Goal: Find specific page/section: Find specific page/section

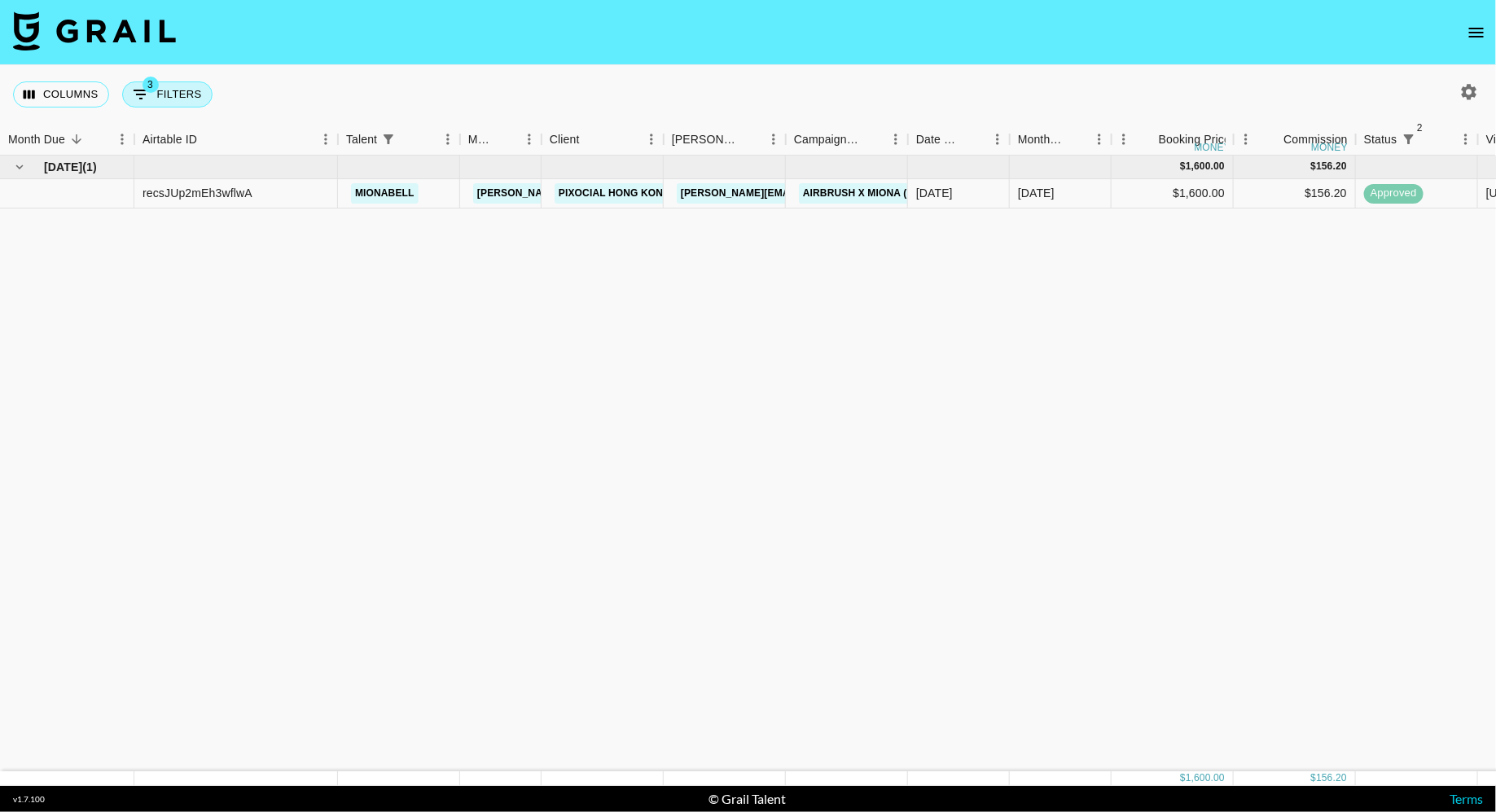
click at [187, 98] on button "3 Filters" at bounding box center [167, 94] width 90 height 26
select select "status"
select select "isNotAnyOf"
select select "status"
select select "approved"
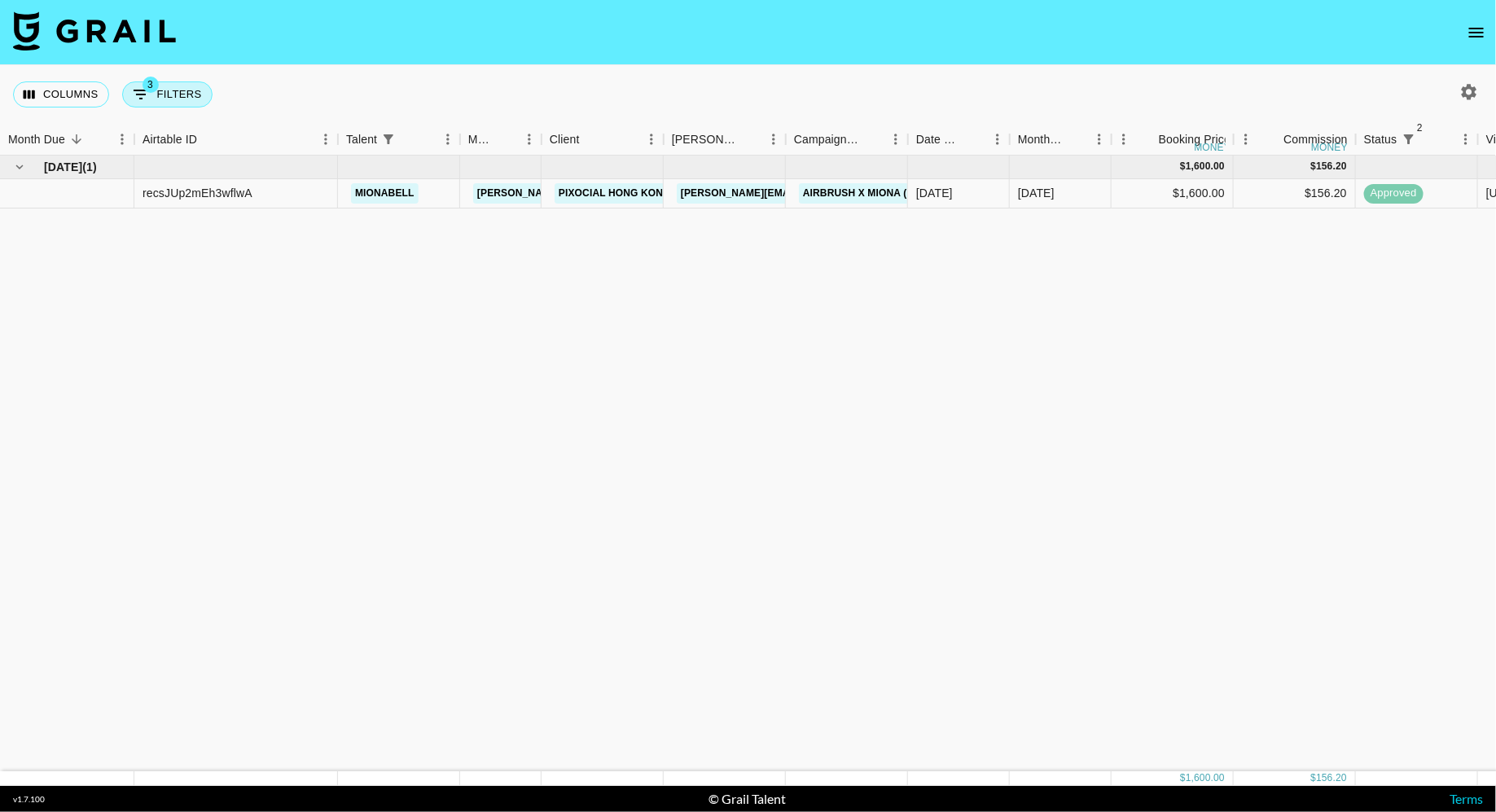
select select "talentName"
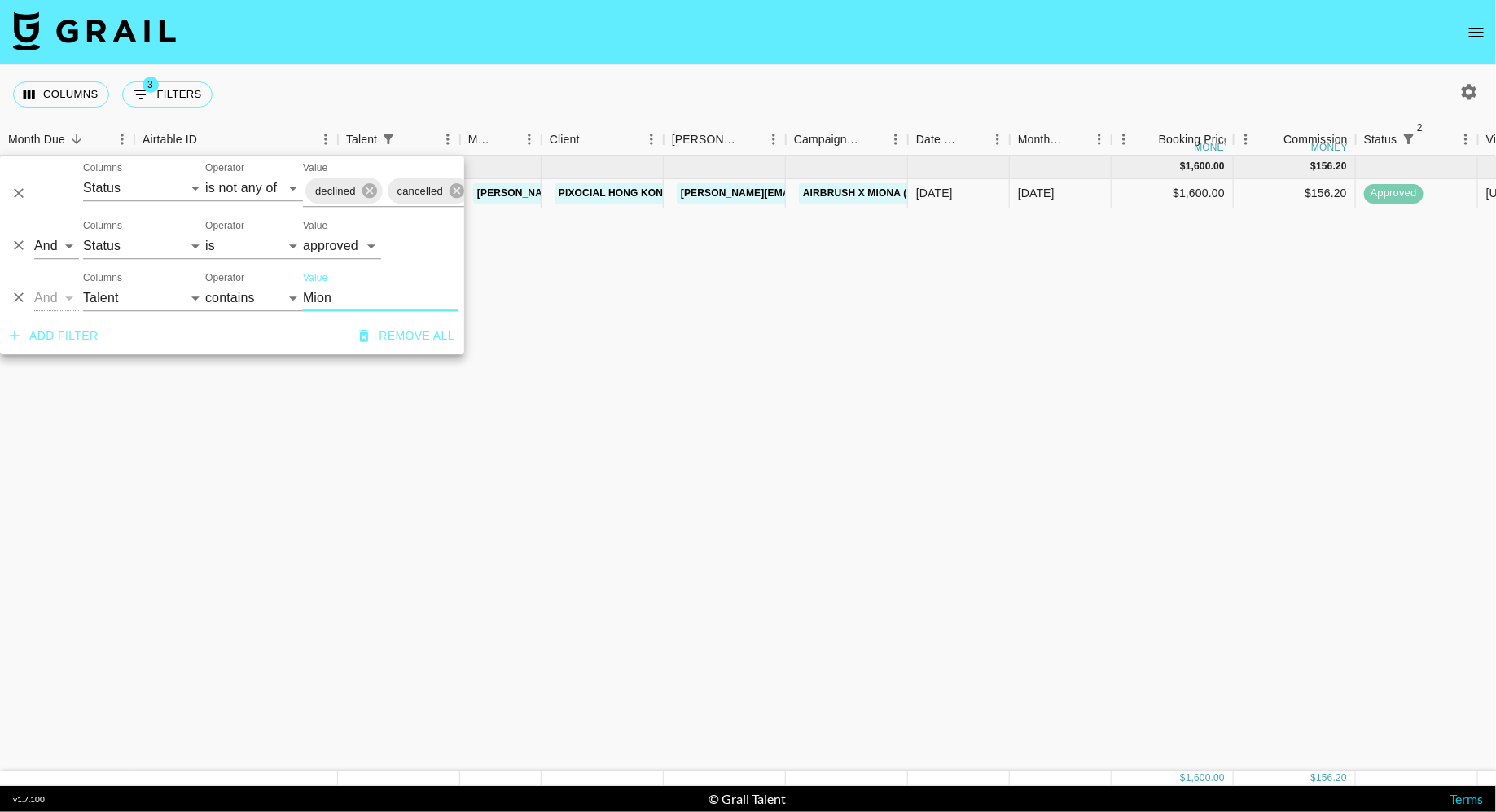
click at [324, 292] on input "Mion" at bounding box center [380, 297] width 155 height 26
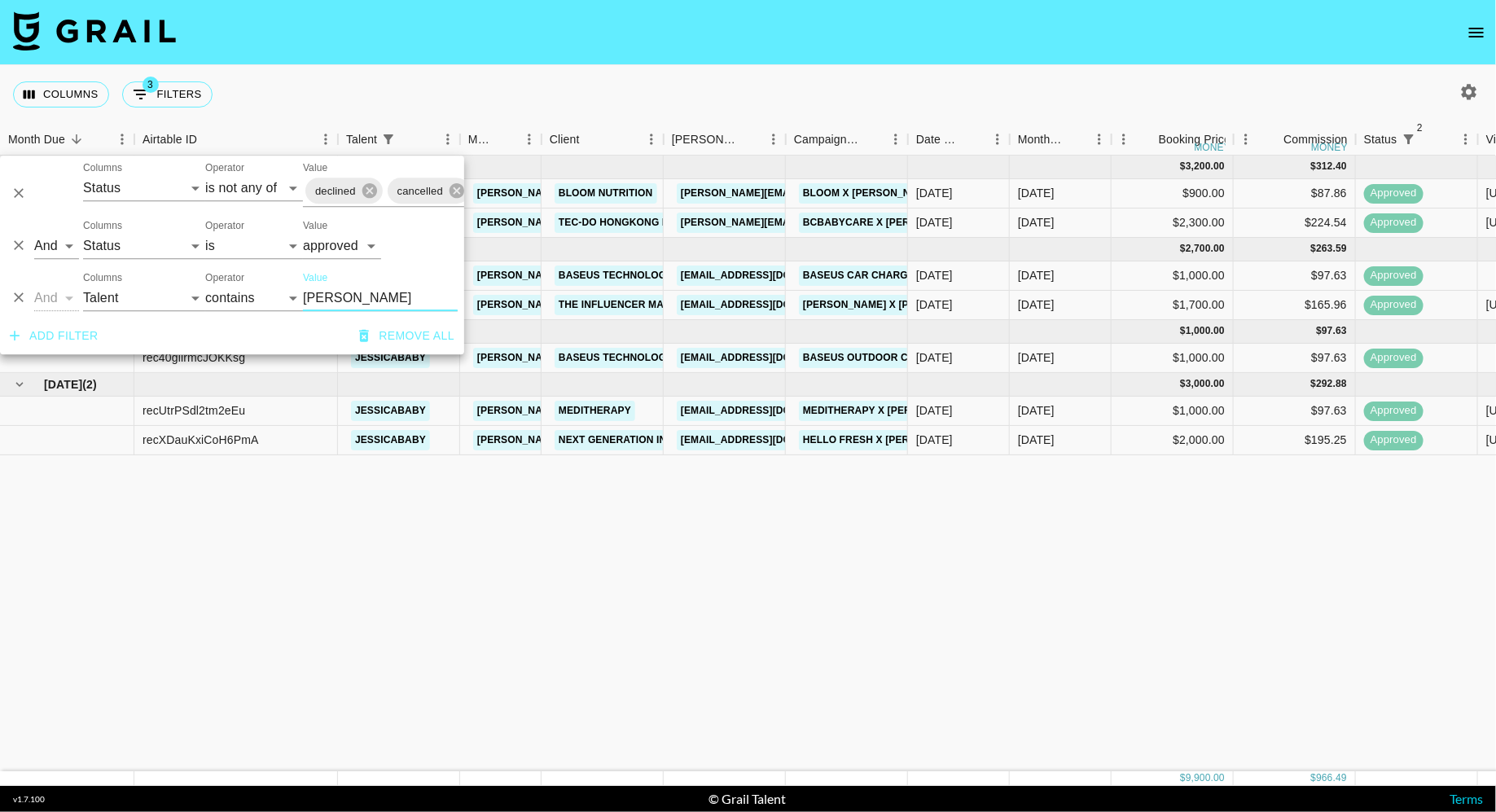
type input "[PERSON_NAME]"
click at [725, 67] on div "Columns 3 Filters + Booking" at bounding box center [748, 94] width 1496 height 59
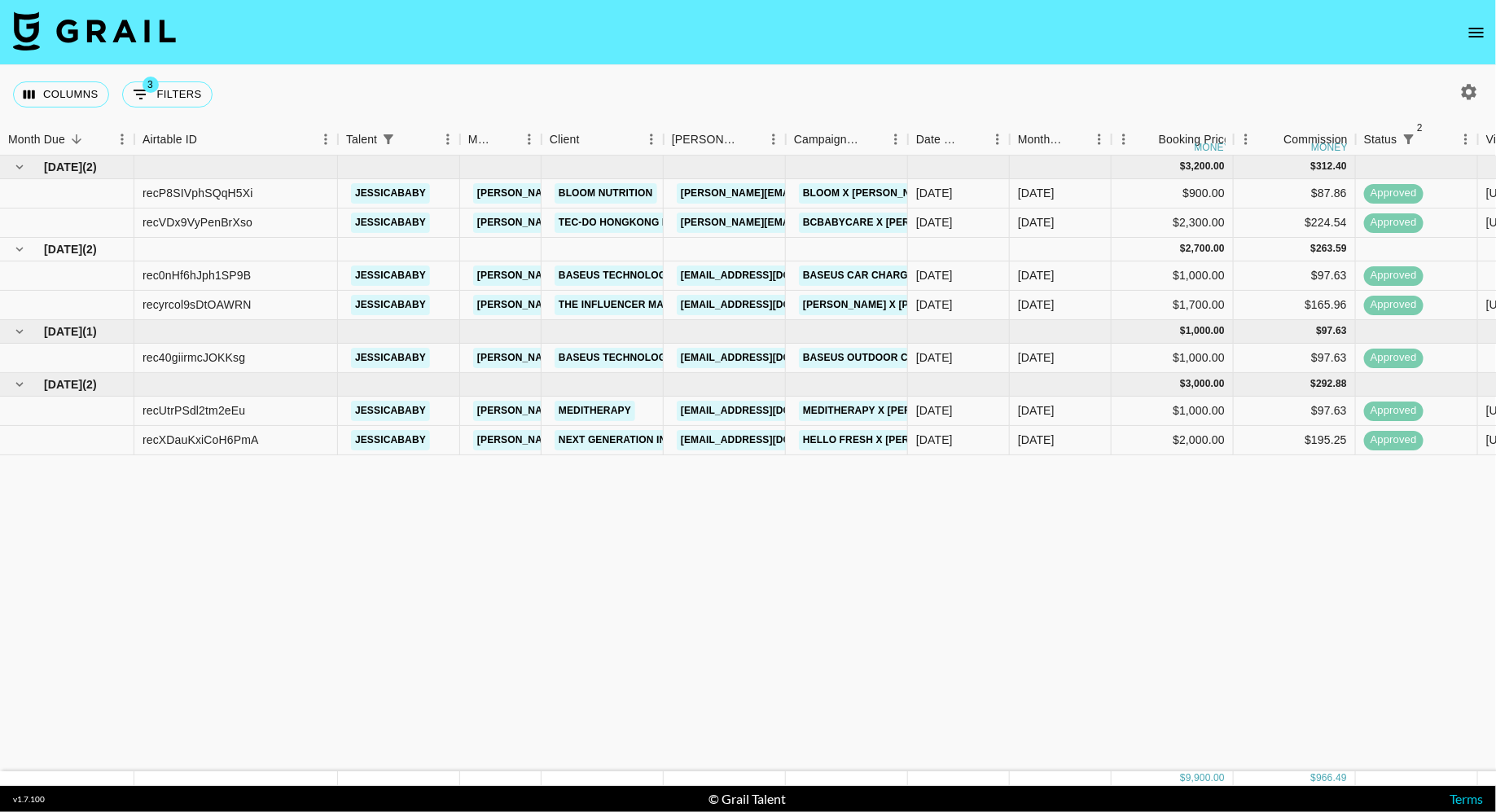
scroll to position [0, 1024]
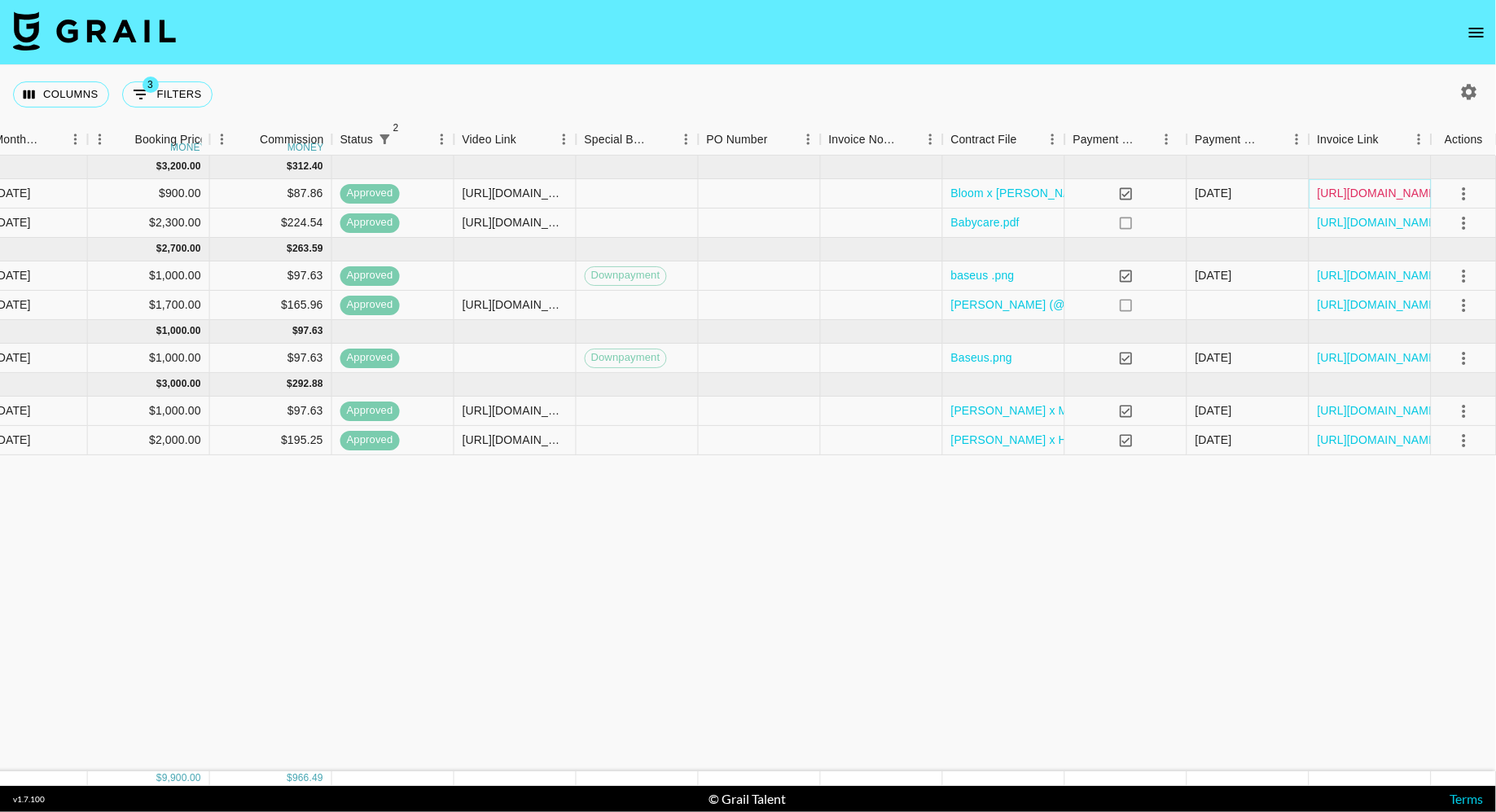
click at [1366, 191] on link "[URL][DOMAIN_NAME]" at bounding box center [1379, 192] width 123 height 16
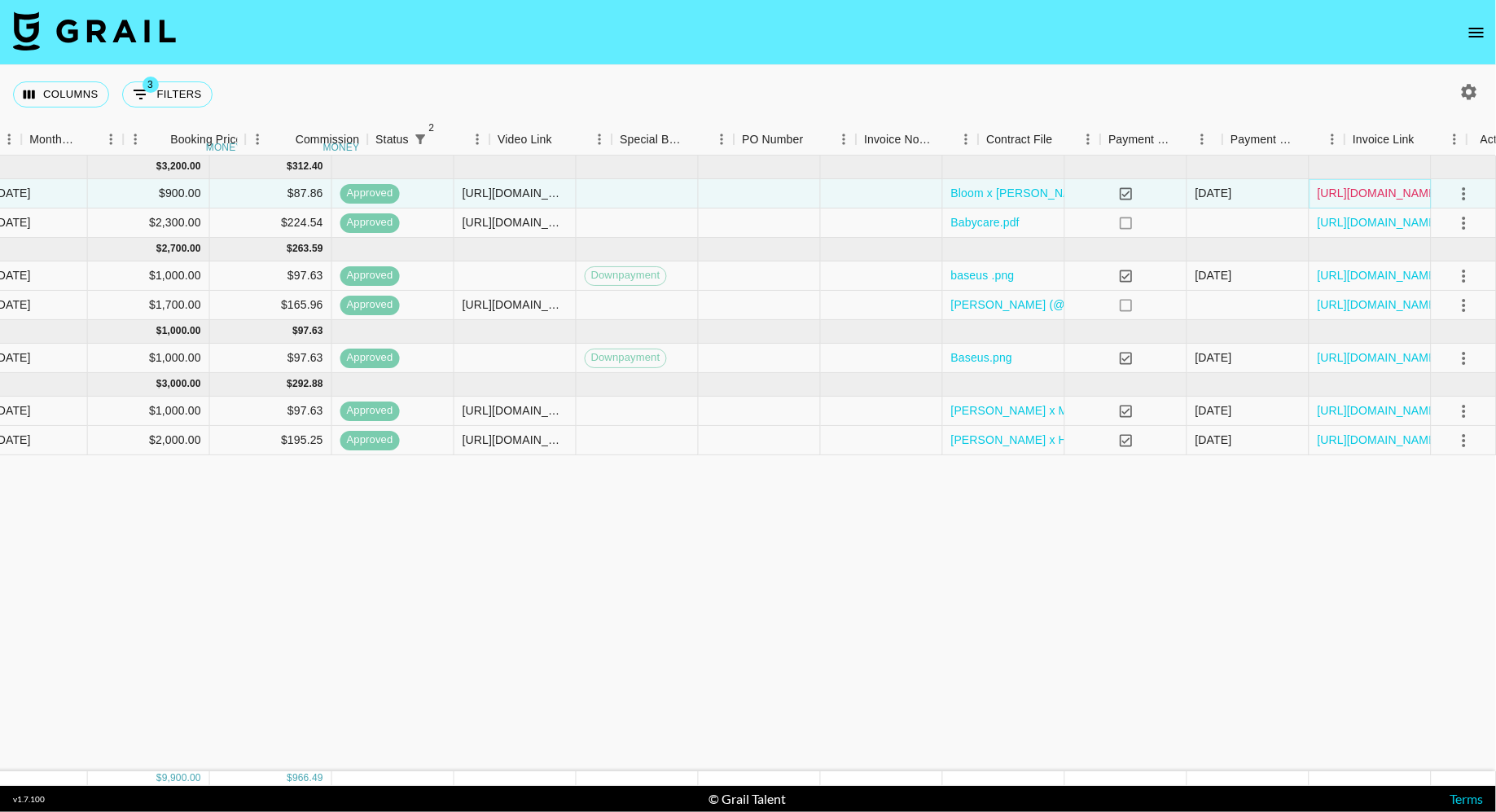
scroll to position [0, 0]
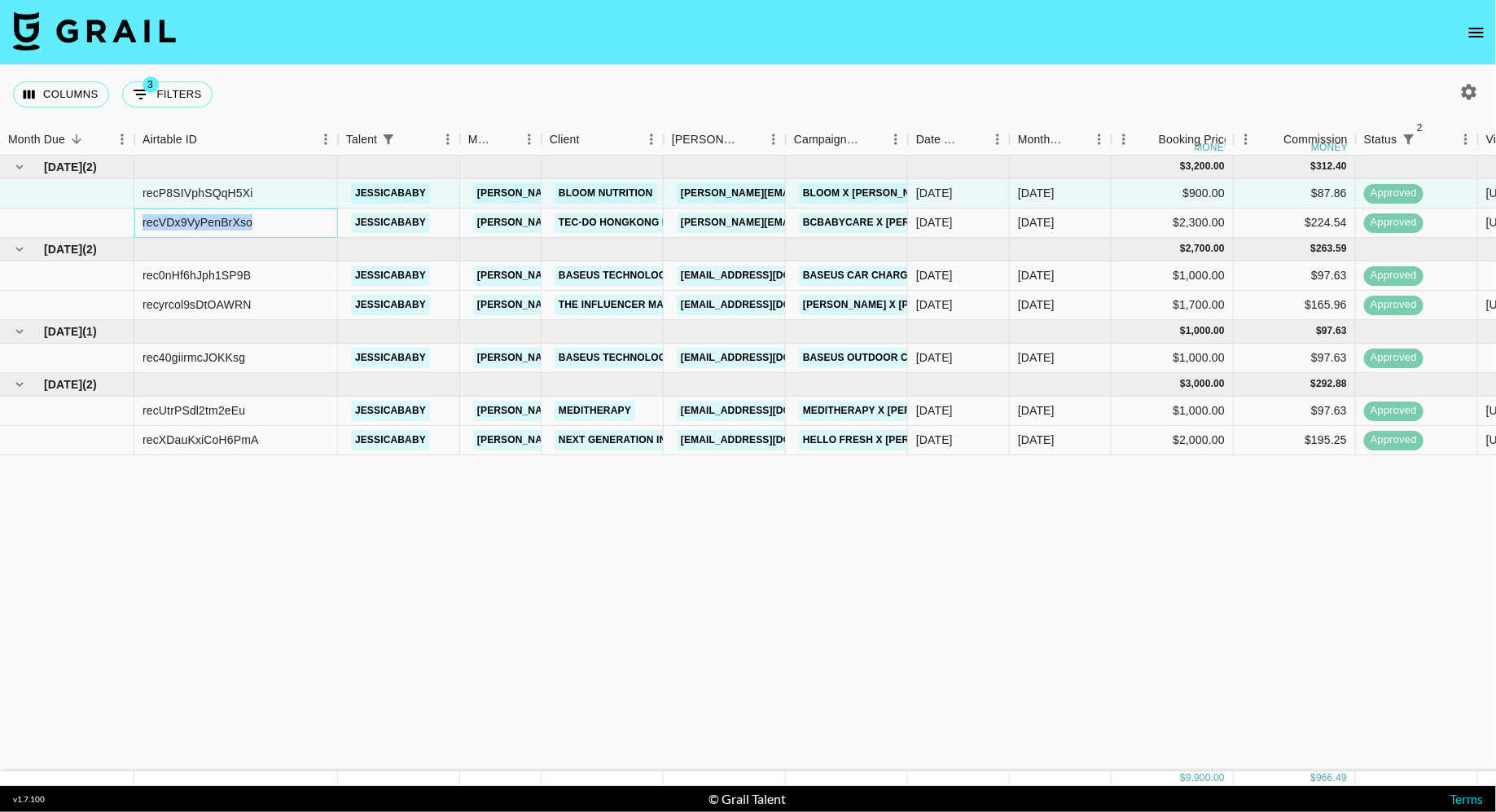
drag, startPoint x: 289, startPoint y: 217, endPoint x: 140, endPoint y: 217, distance: 149.0
click at [140, 217] on div "recVDx9VyPenBrXso" at bounding box center [236, 223] width 204 height 30
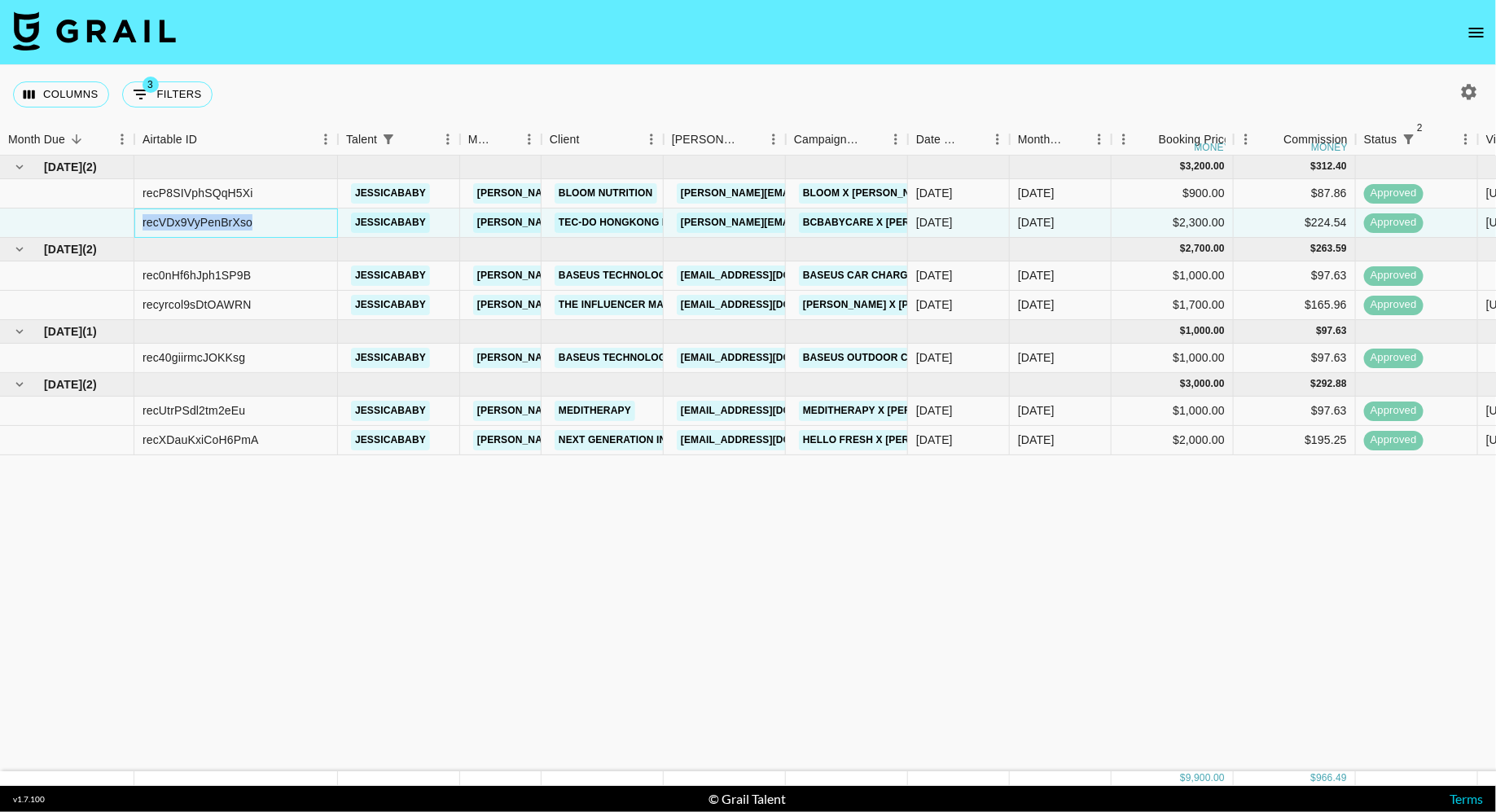
copy div "recVDx9VyPenBrXso"
